Goal: Find contact information: Find contact information

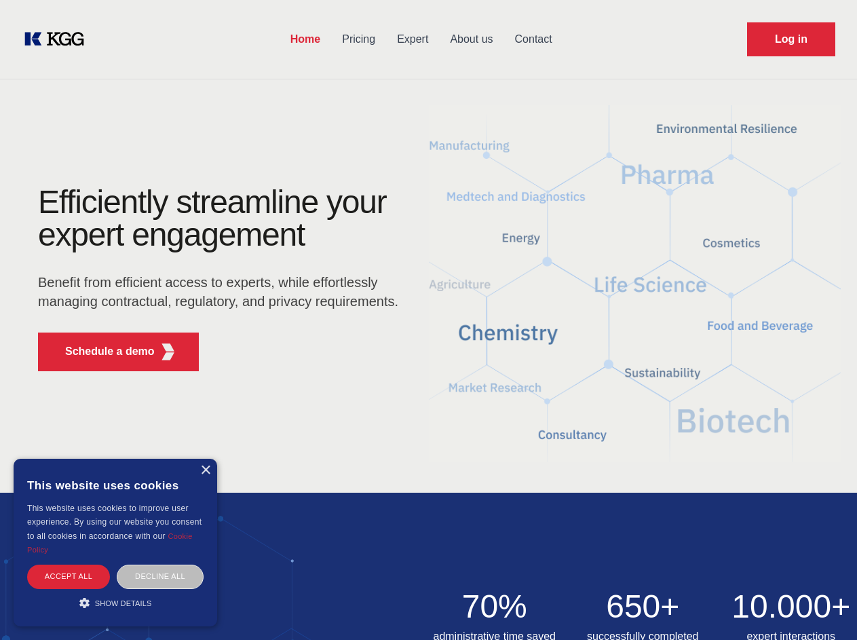
click at [428, 319] on div "Efficiently streamline your expert engagement Benefit from efficient access to …" at bounding box center [222, 284] width 412 height 196
click at [102, 351] on p "Schedule a demo" at bounding box center [110, 351] width 90 height 16
click at [205, 470] on div "× This website uses cookies This website uses cookies to improve user experienc…" at bounding box center [115, 542] width 203 height 168
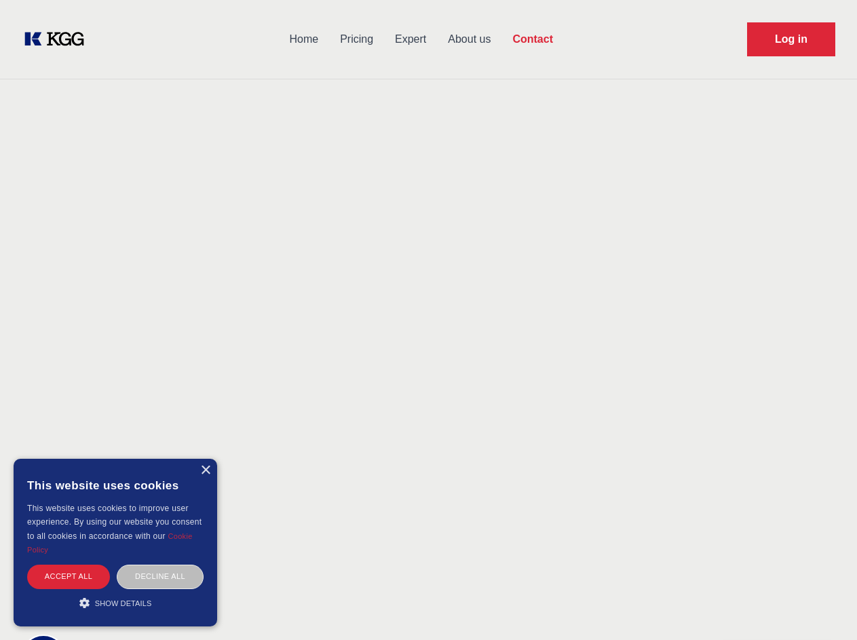
click at [68, 576] on div "Accept all" at bounding box center [68, 576] width 83 height 24
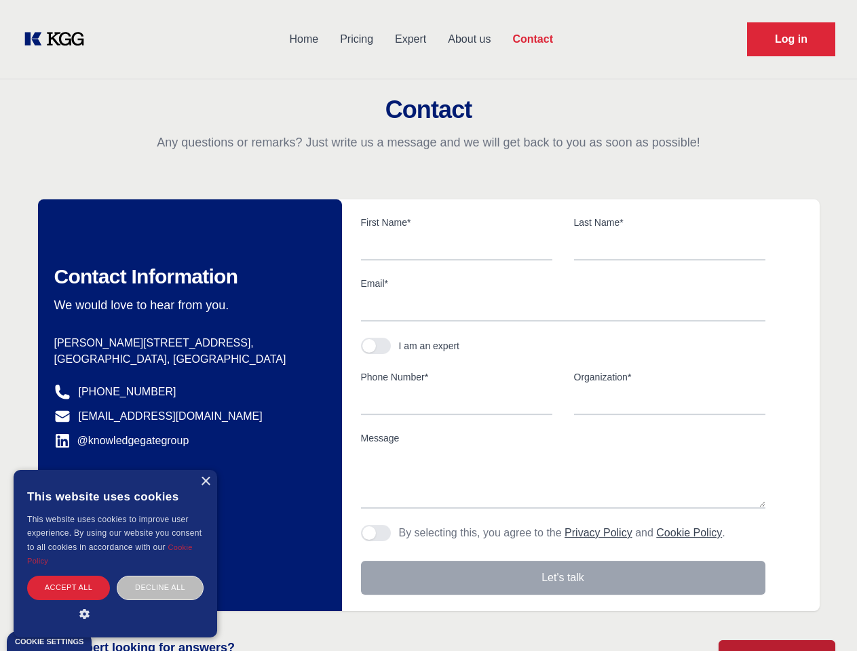
click at [160, 576] on div "Decline all" at bounding box center [160, 588] width 87 height 24
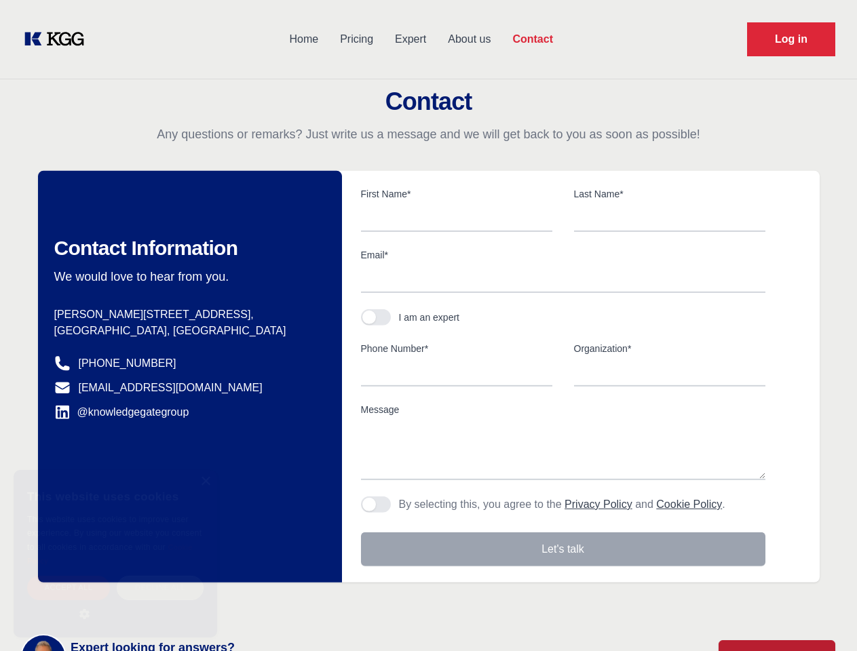
click at [115, 602] on main "Contact Any questions or remarks? Just write us a message and we will get back …" at bounding box center [428, 353] width 857 height 706
